Goal: Go to known website: Go to known website

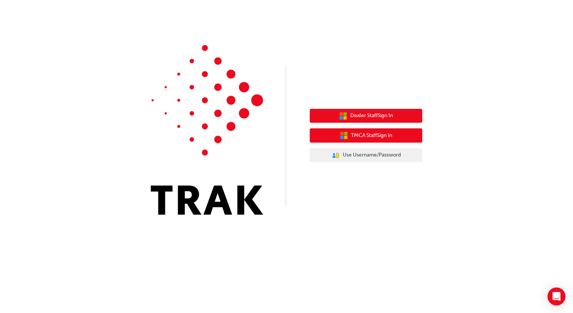
drag, startPoint x: 387, startPoint y: 128, endPoint x: 391, endPoint y: 109, distance: 19.9
click at [391, 109] on div "Dealer Staff Sign In TMCA Staff Sign In User Authentication Icon - Blue Person,…" at bounding box center [366, 135] width 113 height 65
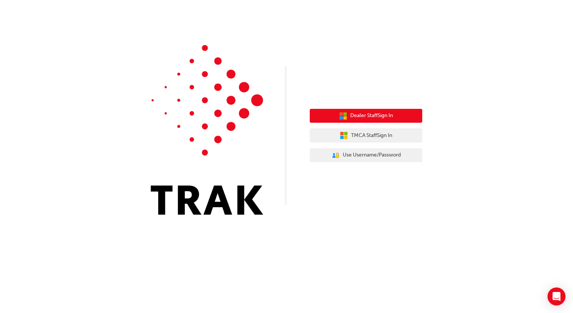
click at [391, 109] on div "Dealer Staff Sign In TMCA Staff Sign In User Authentication Icon - Blue Person,…" at bounding box center [366, 135] width 113 height 65
click at [388, 110] on button "Dealer Staff Sign In" at bounding box center [366, 116] width 113 height 14
